Goal: Entertainment & Leisure: Consume media (video, audio)

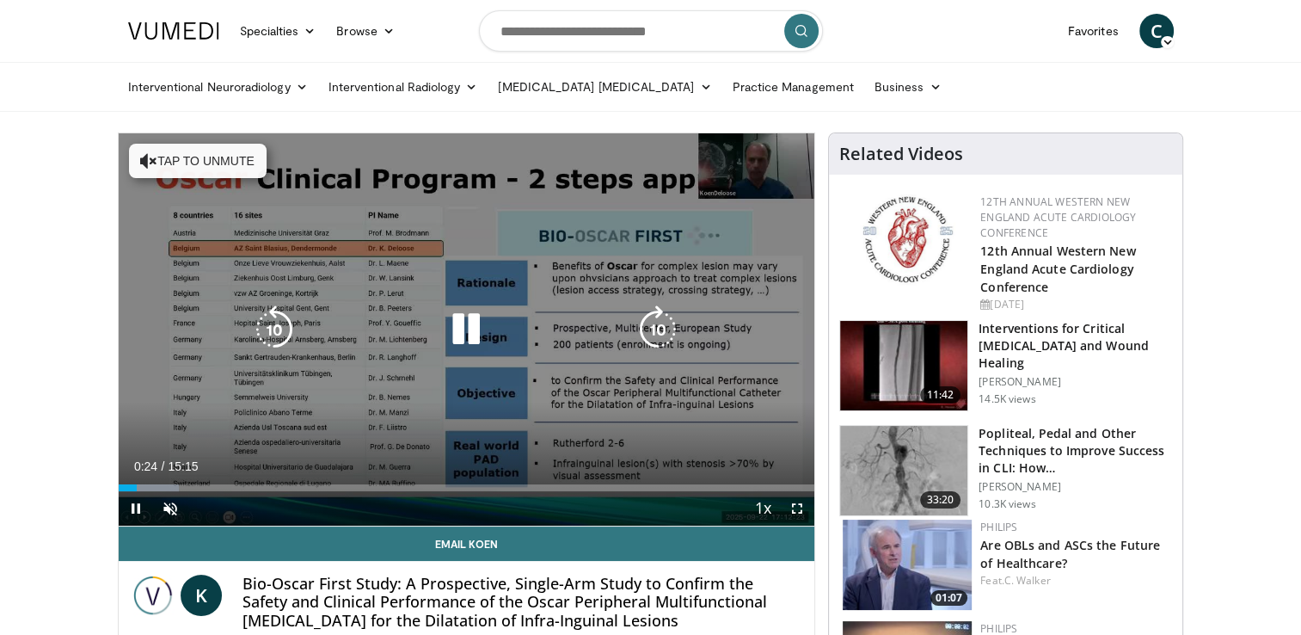
click at [657, 249] on div "10 seconds Tap to unmute" at bounding box center [467, 329] width 697 height 392
click at [471, 329] on icon "Video Player" at bounding box center [466, 329] width 48 height 48
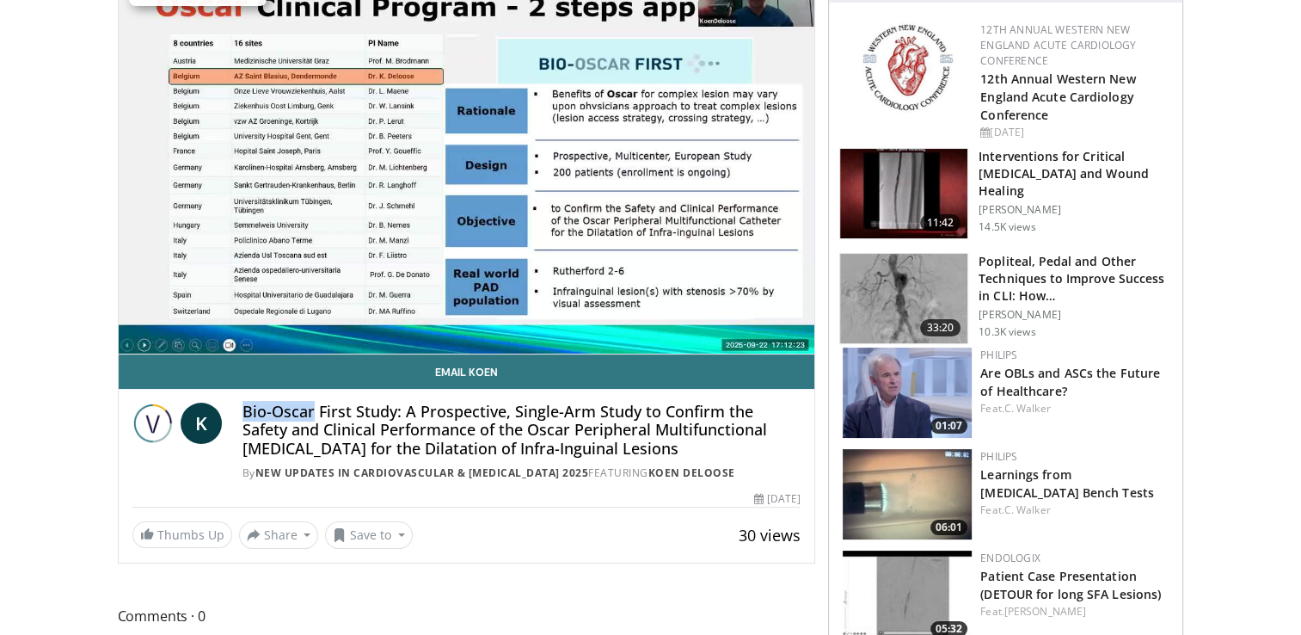
drag, startPoint x: 245, startPoint y: 409, endPoint x: 313, endPoint y: 407, distance: 68.0
click at [313, 407] on h4 "Bio-Oscar First Study: A Prospective, Single-Arm Study to Confirm the Safety an…" at bounding box center [522, 430] width 558 height 56
drag, startPoint x: 313, startPoint y: 407, endPoint x: 286, endPoint y: 403, distance: 27.7
copy h4 "Bio-Oscar"
